Goal: Navigation & Orientation: Find specific page/section

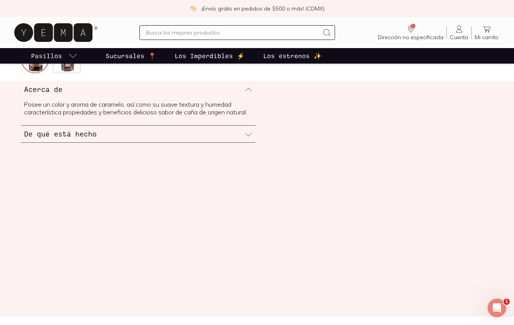
scroll to position [289, 0]
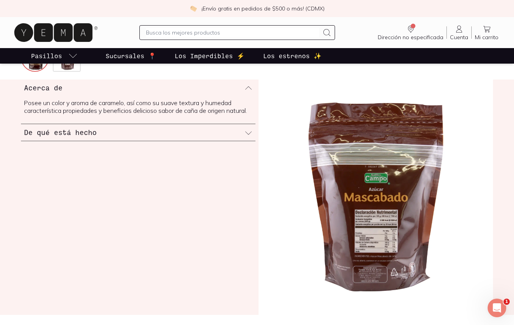
click at [250, 134] on icon at bounding box center [248, 132] width 7 height 3
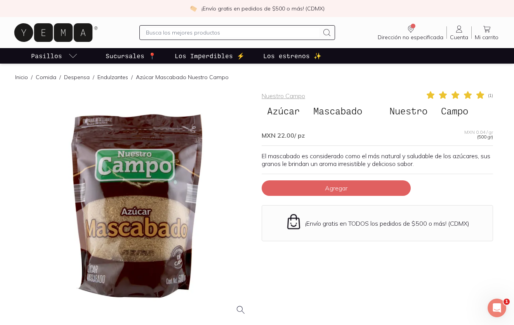
scroll to position [0, 0]
click at [128, 53] on p "Sucursales 📍" at bounding box center [131, 55] width 50 height 9
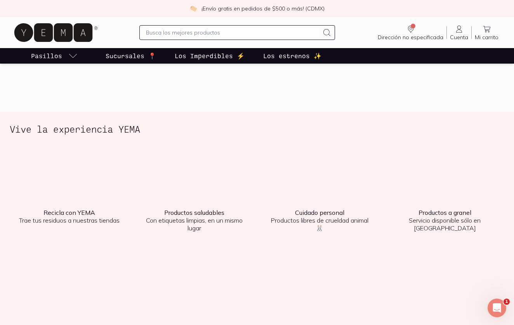
scroll to position [967, 0]
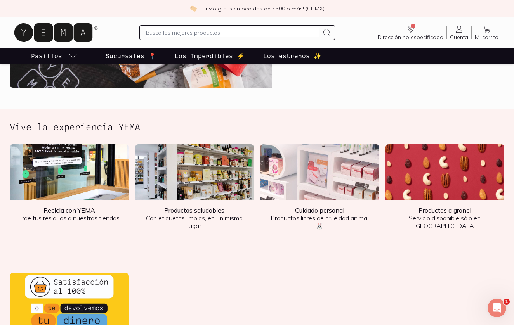
click at [322, 158] on img at bounding box center [319, 172] width 119 height 56
click at [303, 149] on img at bounding box center [319, 172] width 119 height 56
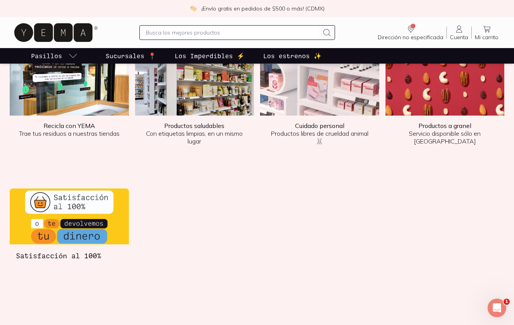
scroll to position [977, 0]
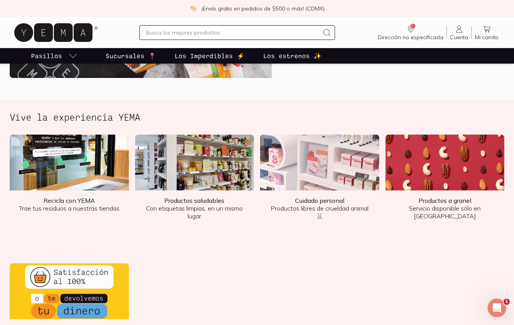
click at [279, 60] on p "Los estrenos ✨" at bounding box center [292, 55] width 58 height 9
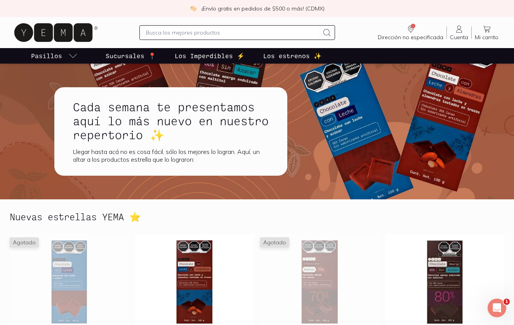
click at [196, 52] on p "Los Imperdibles ⚡️" at bounding box center [210, 55] width 70 height 9
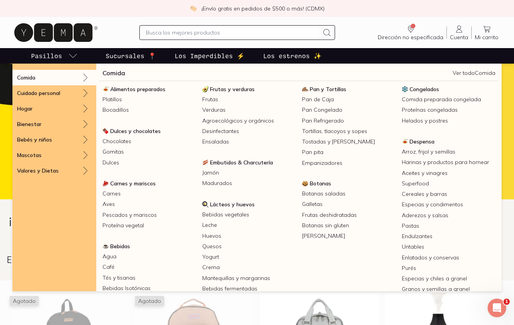
click at [66, 59] on link "Pasillos" at bounding box center [54, 56] width 50 height 16
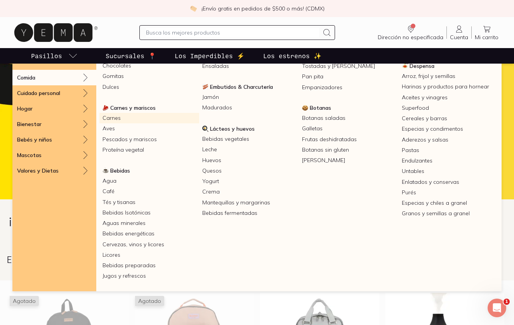
scroll to position [76, 0]
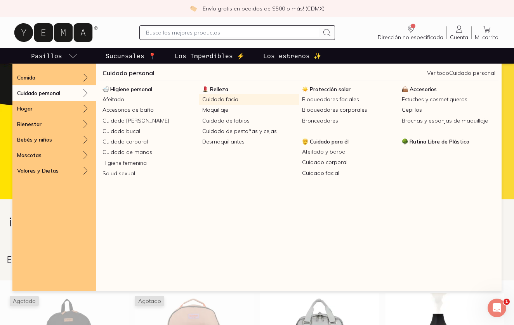
click at [213, 97] on link "Cuidado facial" at bounding box center [249, 99] width 100 height 10
